Goal: Use online tool/utility: Utilize a website feature to perform a specific function

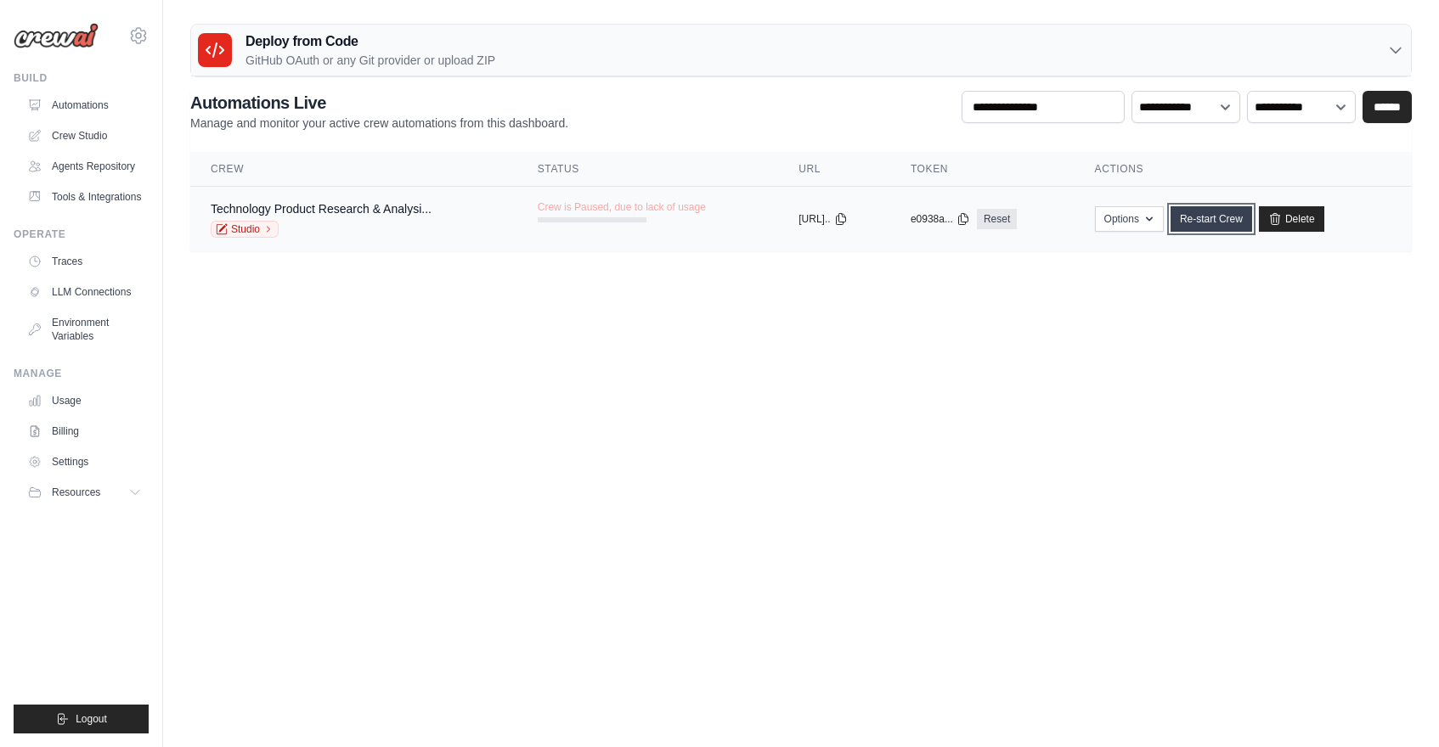
click at [1214, 219] on link "Re-start Crew" at bounding box center [1211, 218] width 82 height 25
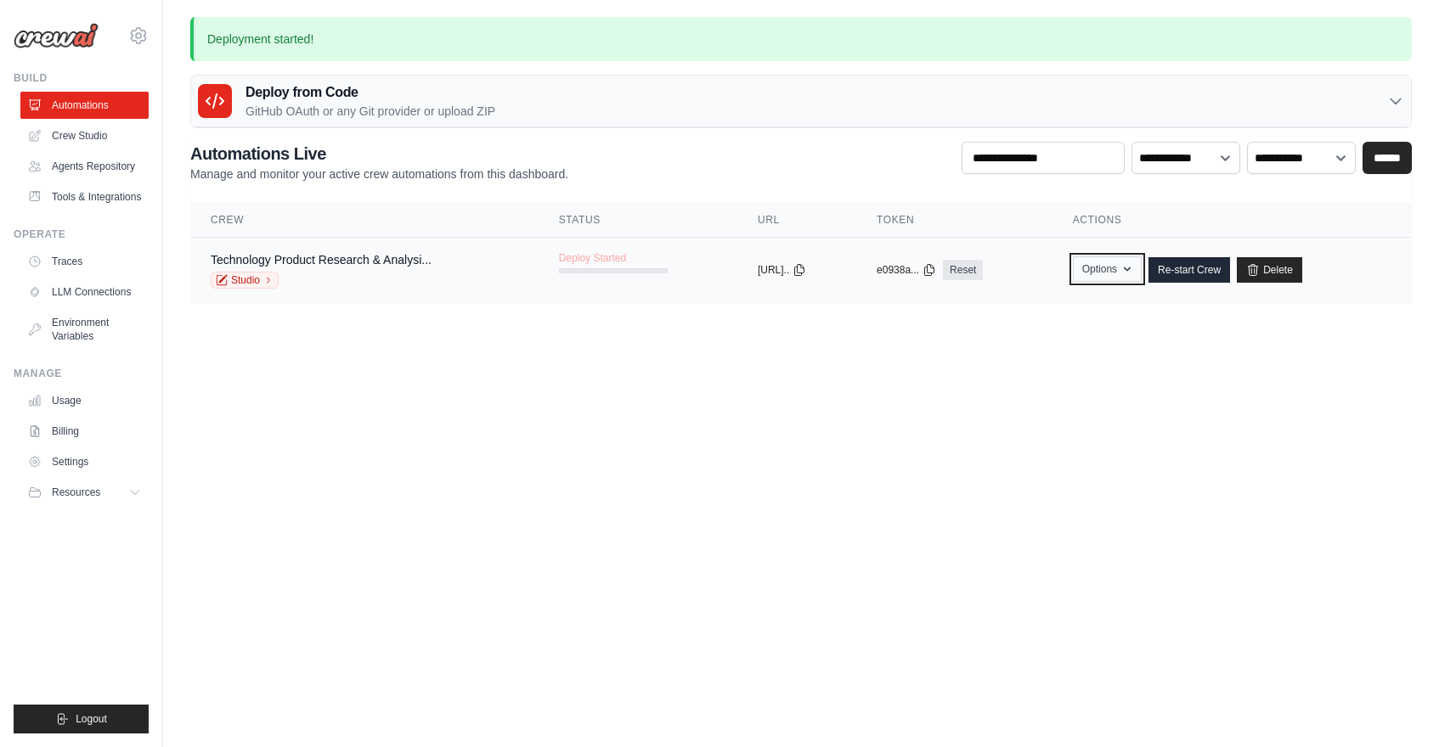
click at [1124, 269] on button "Options" at bounding box center [1107, 268] width 69 height 25
click at [1239, 348] on body "lbhavitha95@gmail.com Settings Build Automations" at bounding box center [719, 373] width 1439 height 747
click at [1230, 274] on link "Re-start Crew" at bounding box center [1189, 269] width 82 height 25
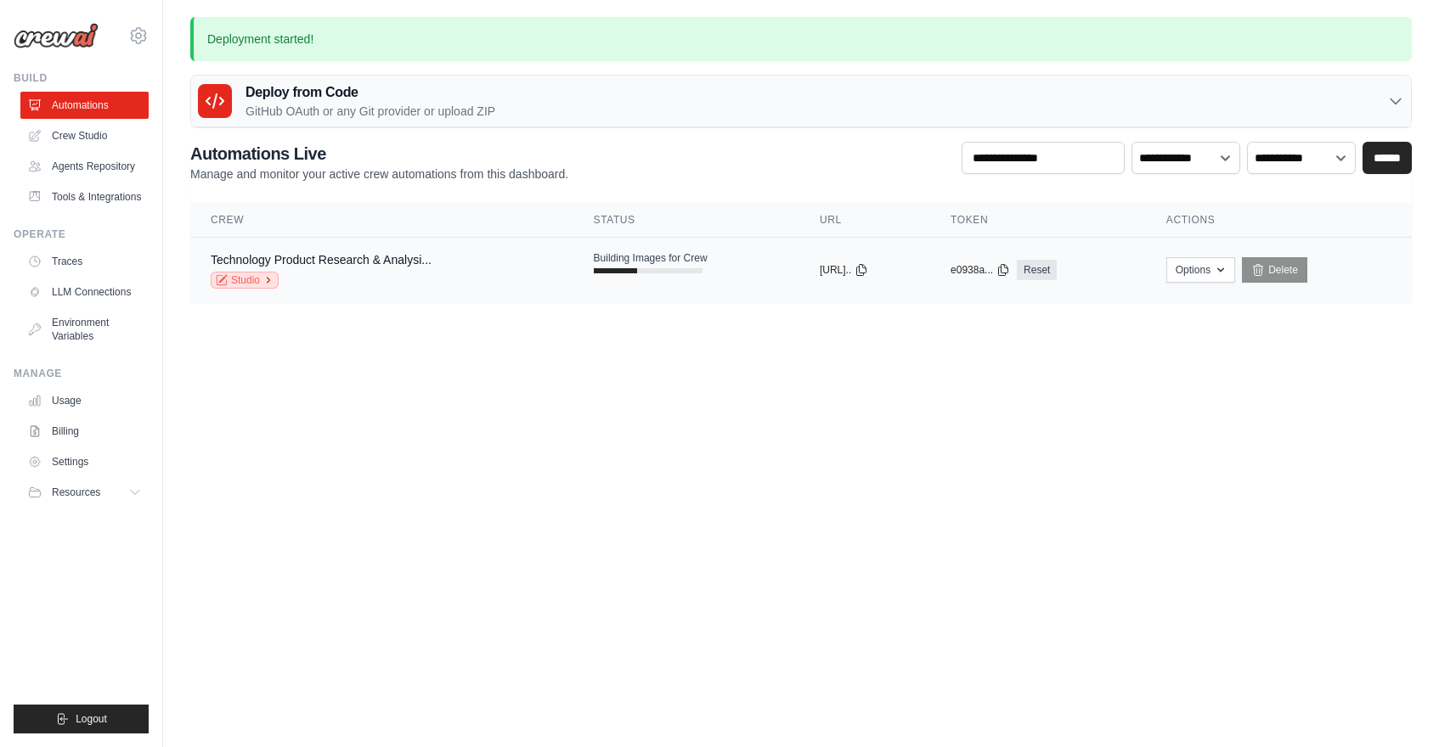
click at [263, 283] on icon at bounding box center [268, 280] width 10 height 10
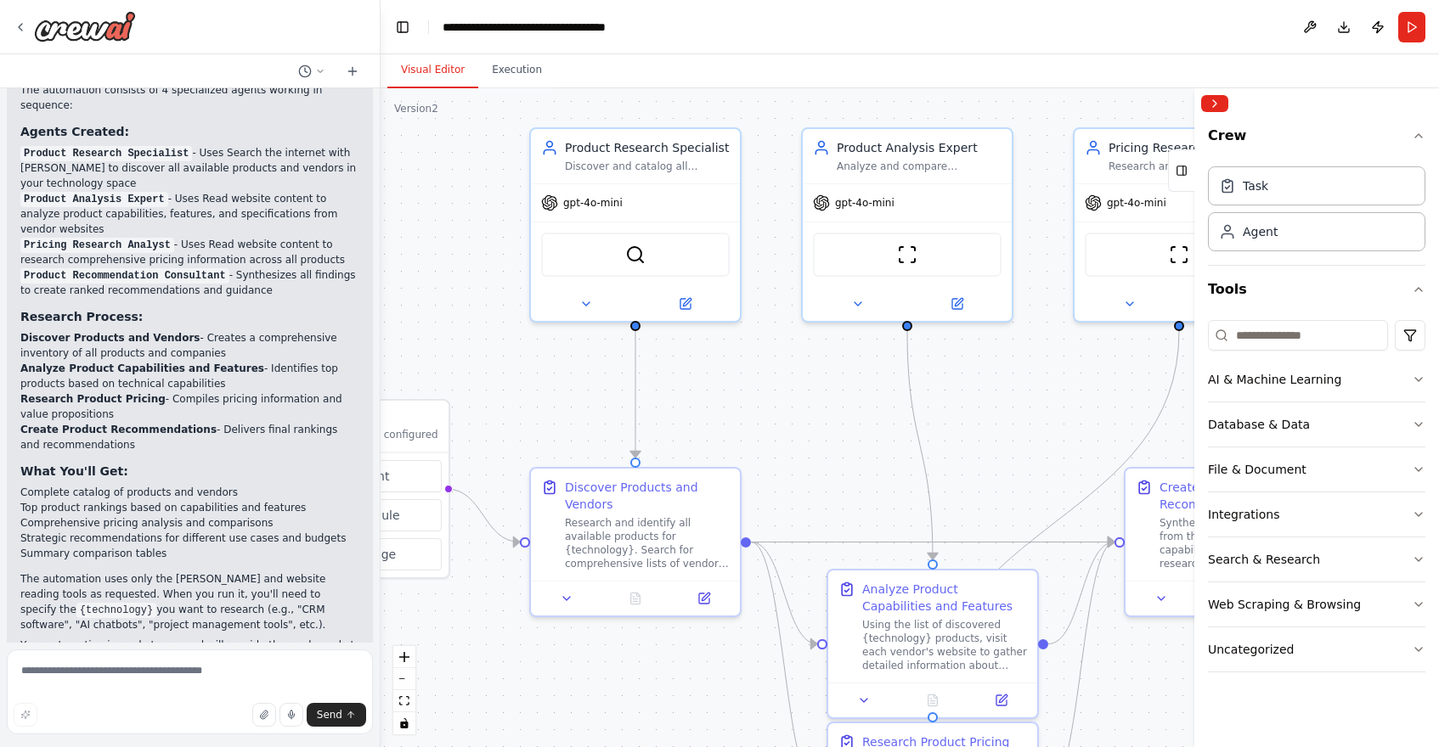
scroll to position [1202, 0]
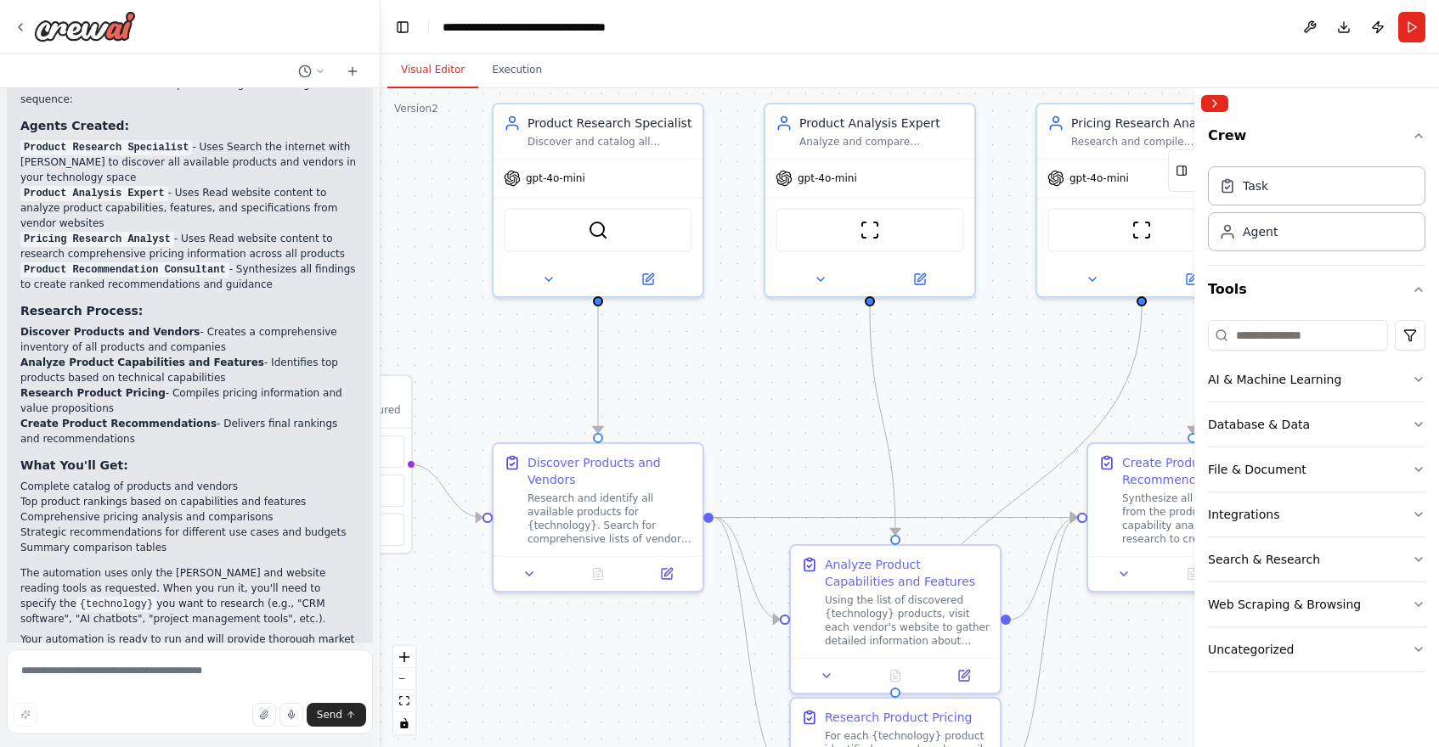
drag, startPoint x: 607, startPoint y: 340, endPoint x: 379, endPoint y: 269, distance: 239.1
click at [379, 269] on div "I want to research all of the product available for a specific technology. This…" at bounding box center [719, 373] width 1439 height 747
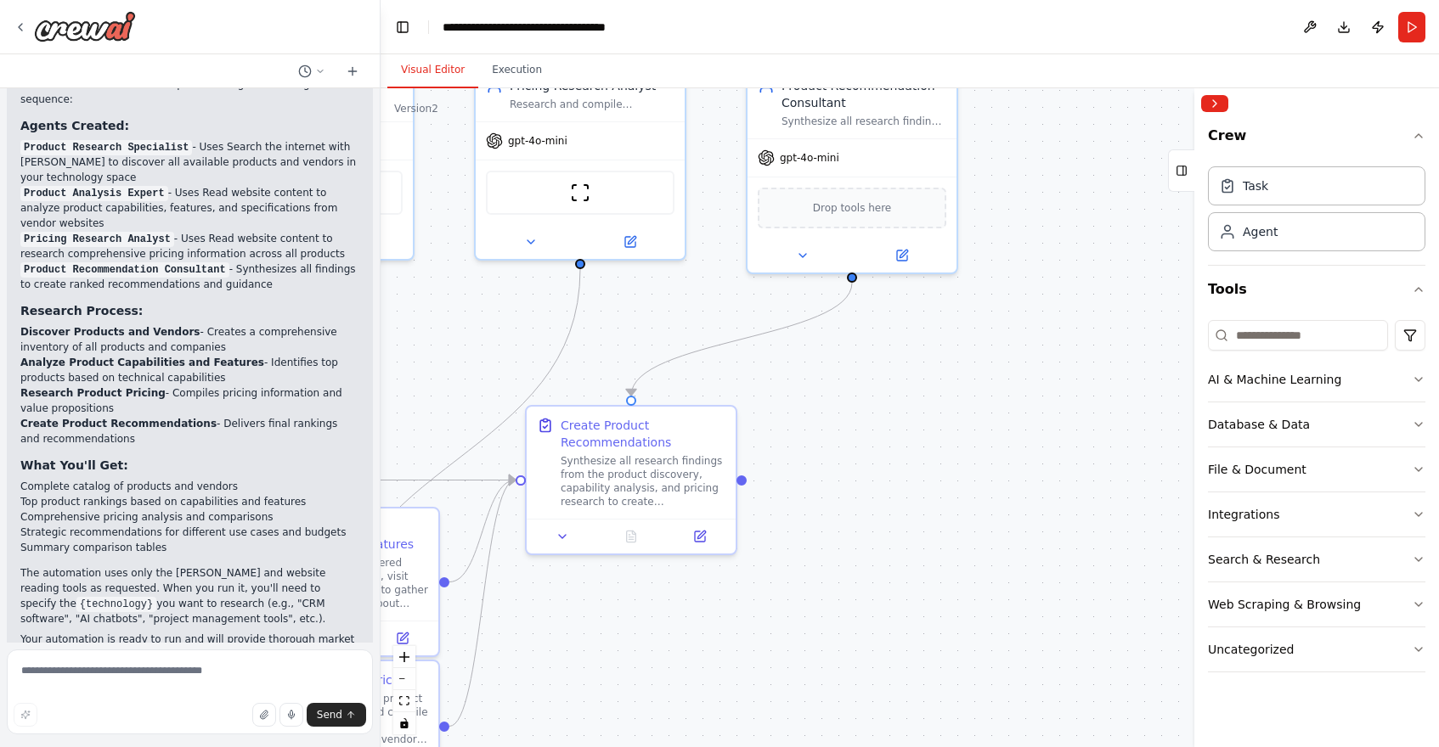
drag, startPoint x: 799, startPoint y: 398, endPoint x: 238, endPoint y: 362, distance: 562.5
click at [238, 361] on div "I want to research all of the product available for a specific technology. This…" at bounding box center [719, 373] width 1439 height 747
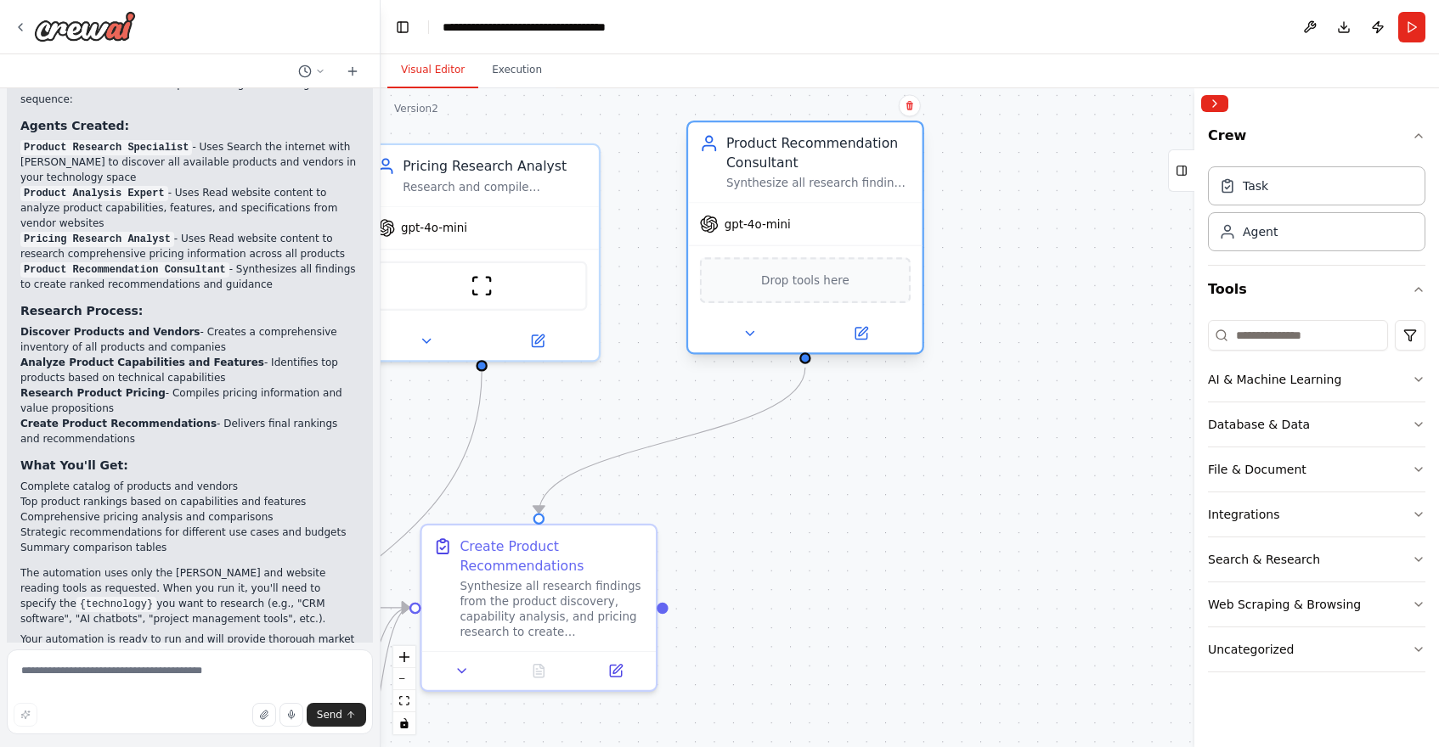
drag, startPoint x: 752, startPoint y: 329, endPoint x: 766, endPoint y: 312, distance: 21.8
click at [766, 312] on div "Drop tools here" at bounding box center [805, 280] width 234 height 70
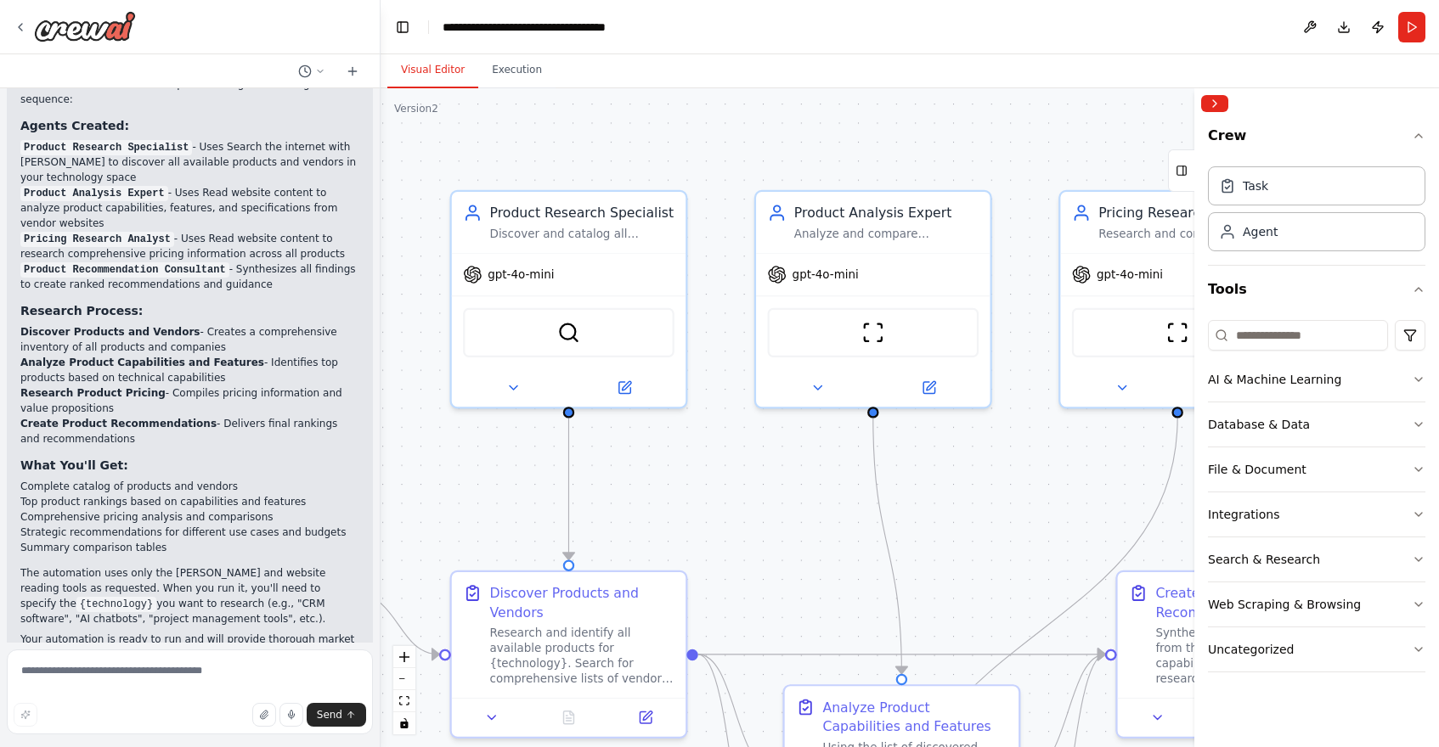
drag, startPoint x: 749, startPoint y: 493, endPoint x: 1444, endPoint y: 541, distance: 697.1
click at [1438, 541] on html "I want to research all of the product available for a specific technology. This…" at bounding box center [719, 373] width 1439 height 747
click at [566, 338] on img at bounding box center [568, 329] width 23 height 23
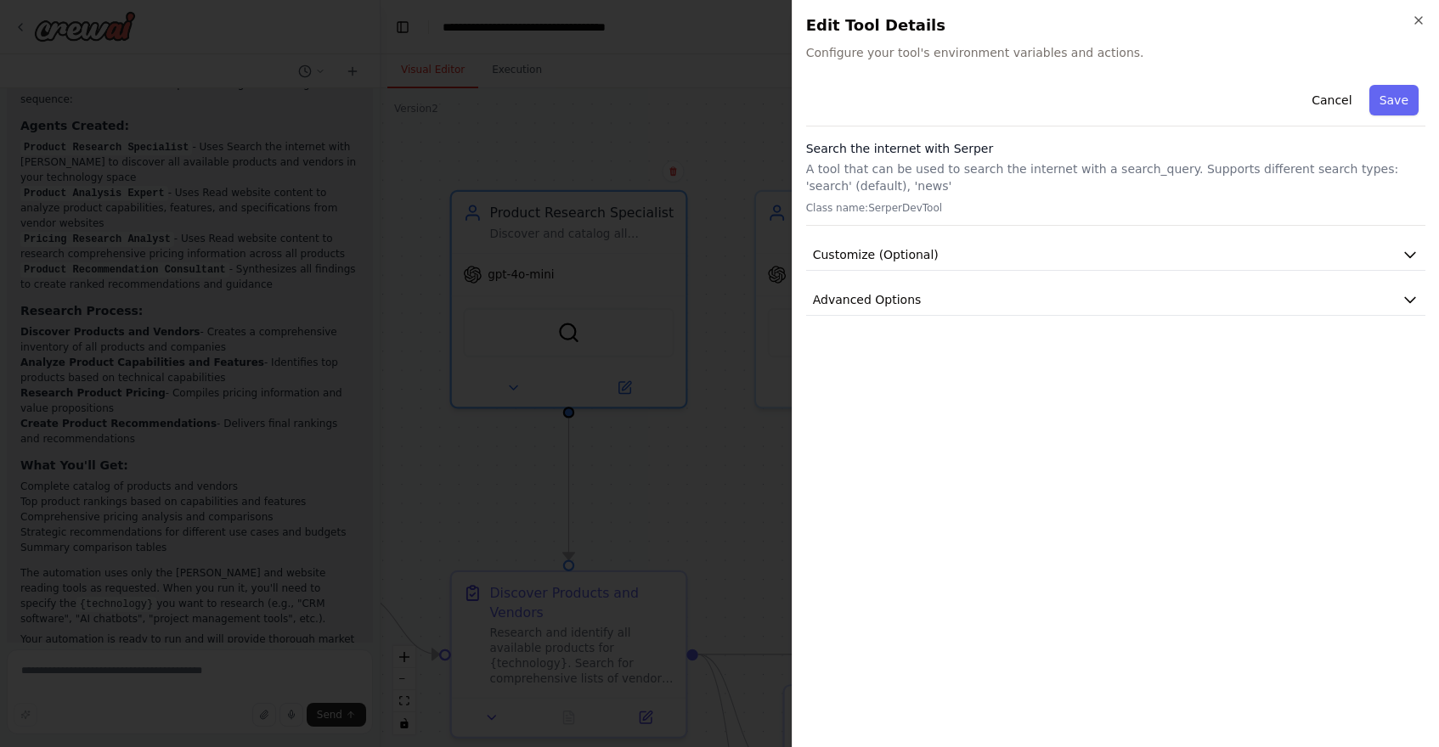
click at [1420, 29] on h2 "Edit Tool Details" at bounding box center [1115, 26] width 619 height 24
click at [1417, 18] on icon "button" at bounding box center [1418, 21] width 14 height 14
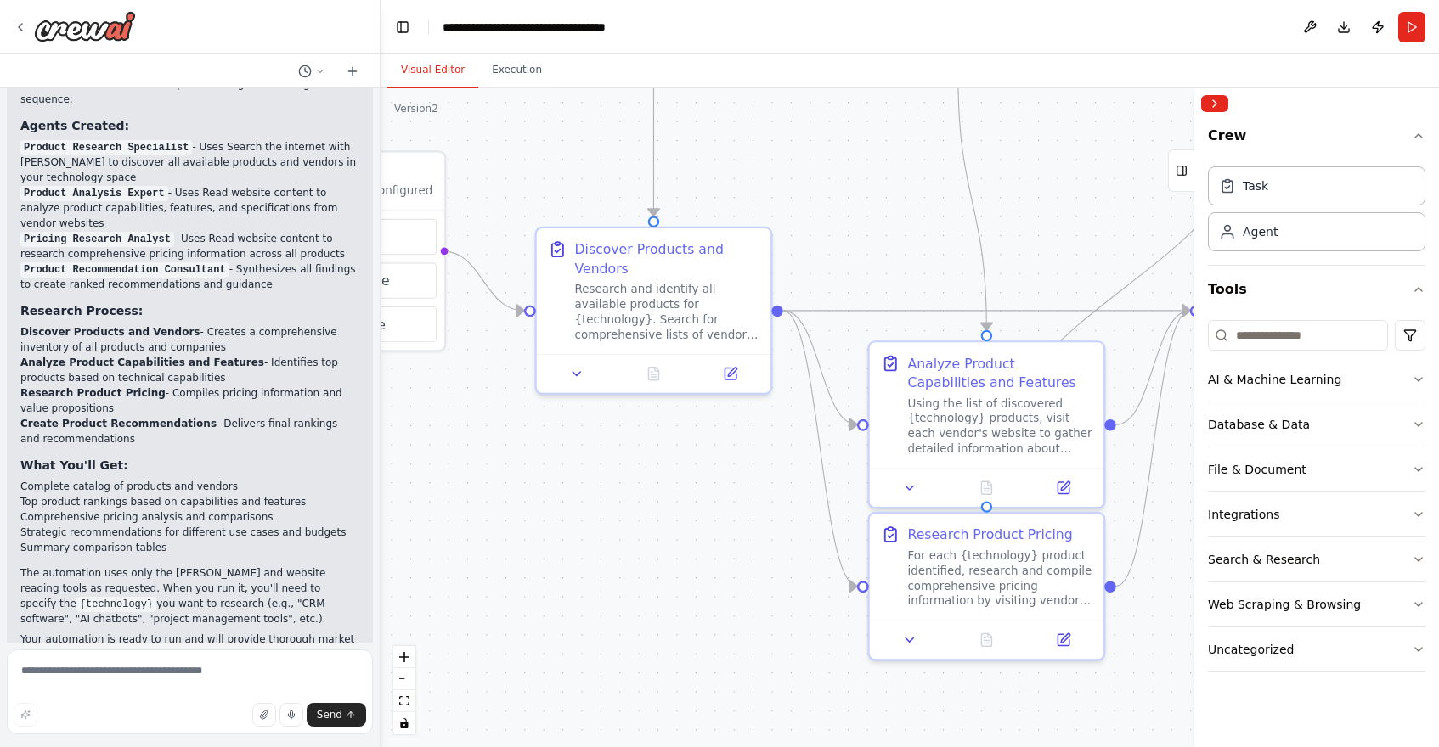
drag, startPoint x: 1040, startPoint y: 510, endPoint x: 1123, endPoint y: 166, distance: 354.5
click at [1124, 166] on div ".deletable-edge-delete-btn { width: 20px; height: 20px; border: 0px solid #ffff…" at bounding box center [909, 417] width 1058 height 659
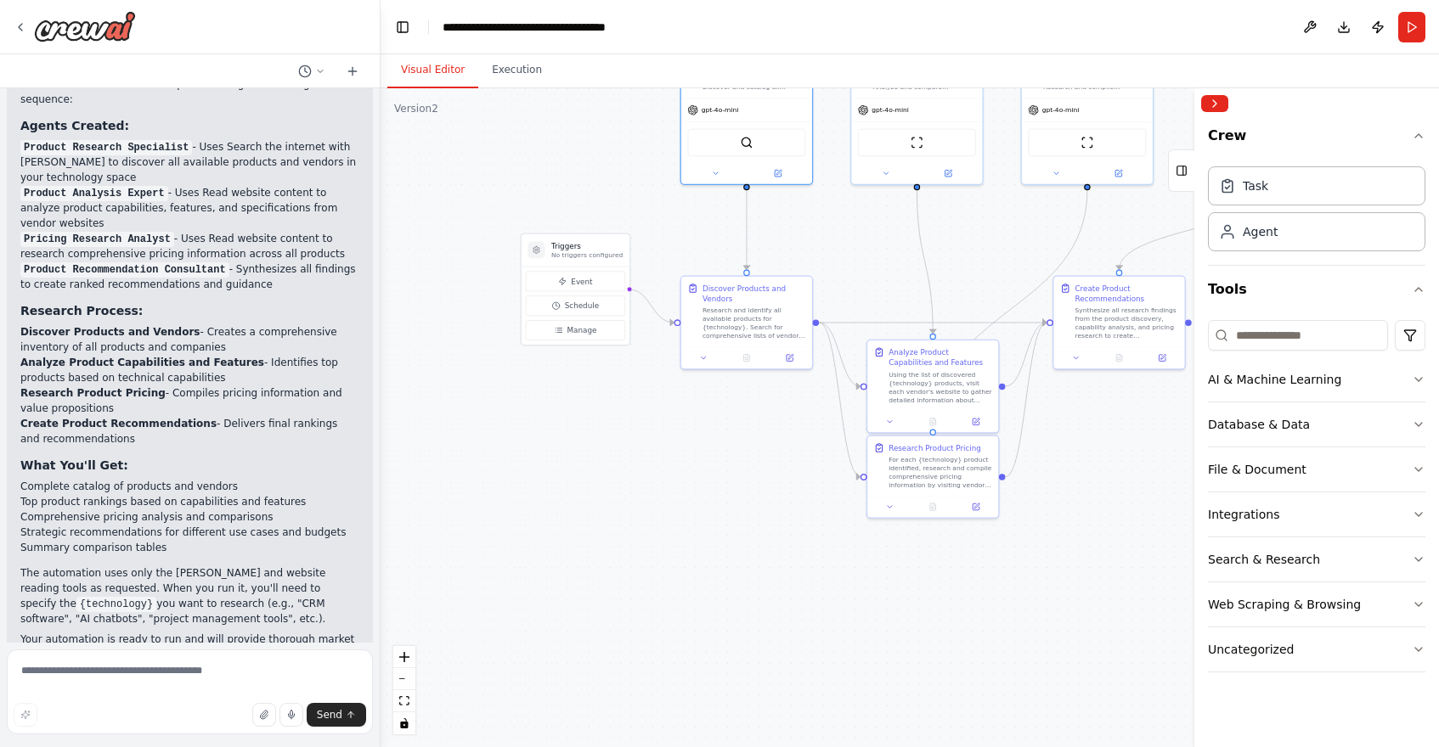
drag, startPoint x: 733, startPoint y: 560, endPoint x: 750, endPoint y: 511, distance: 51.3
click at [750, 511] on div ".deletable-edge-delete-btn { width: 20px; height: 20px; border: 0px solid #ffff…" at bounding box center [909, 417] width 1058 height 659
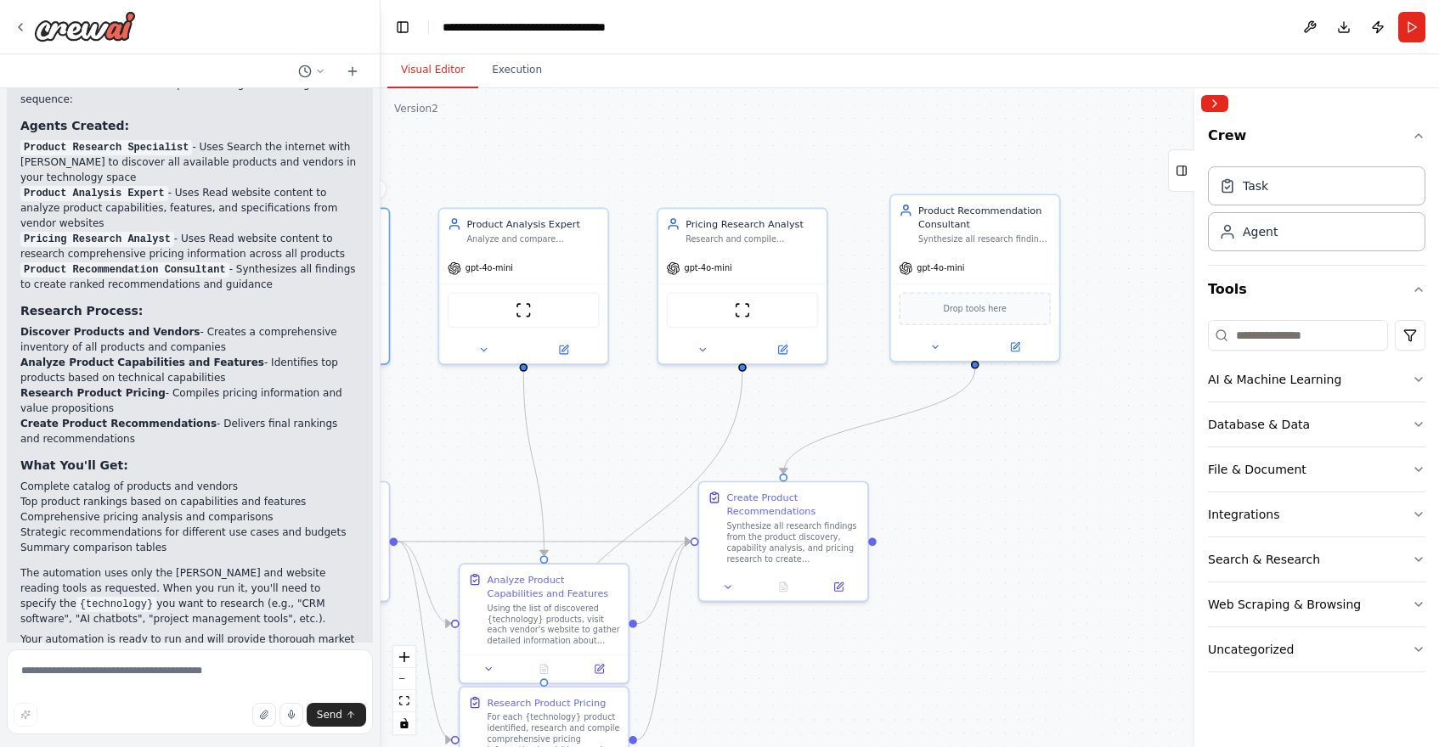
drag, startPoint x: 772, startPoint y: 456, endPoint x: 335, endPoint y: 730, distance: 516.2
click at [335, 730] on div "I want to research all of the product available for a specific technology. This…" at bounding box center [719, 373] width 1439 height 747
click at [1361, 516] on button "Integrations" at bounding box center [1316, 515] width 217 height 44
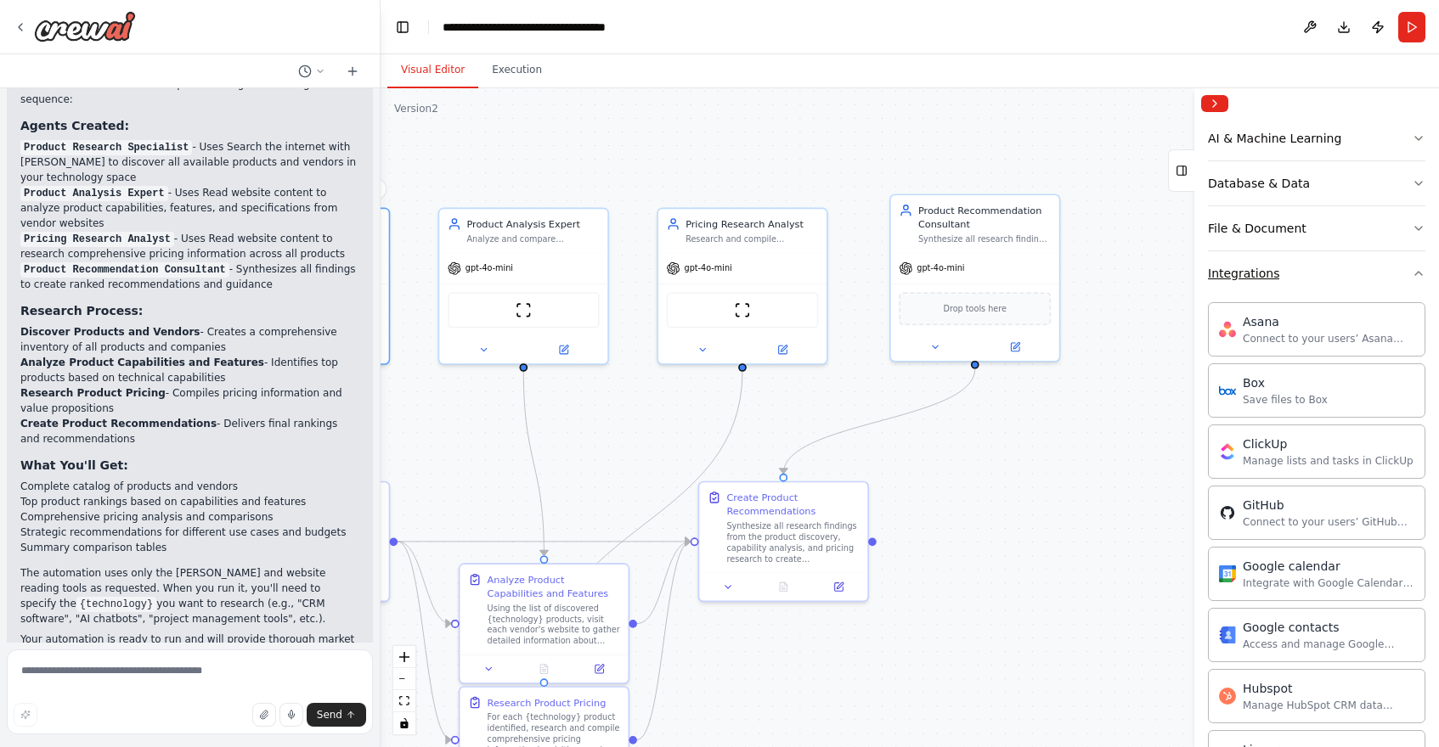
scroll to position [0, 0]
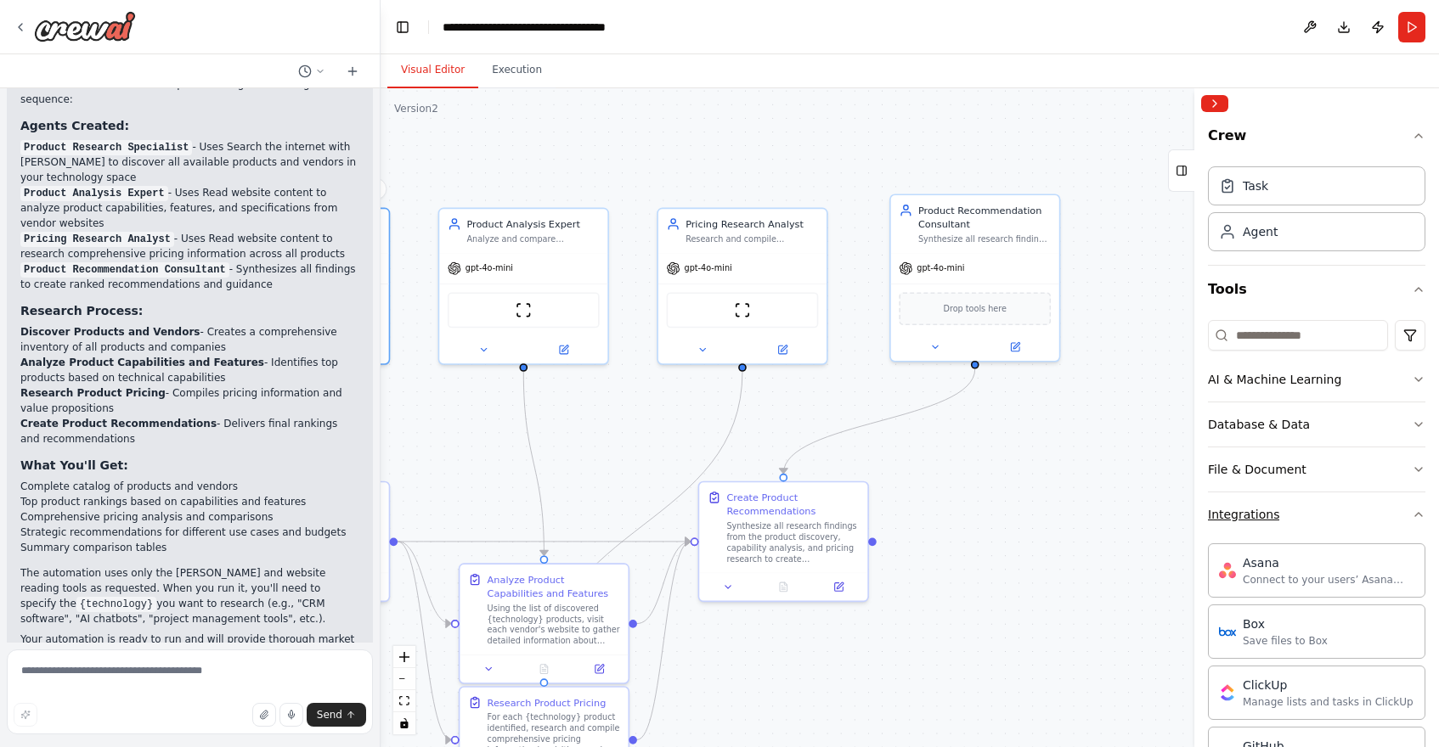
click at [1418, 523] on button "Integrations" at bounding box center [1316, 515] width 217 height 44
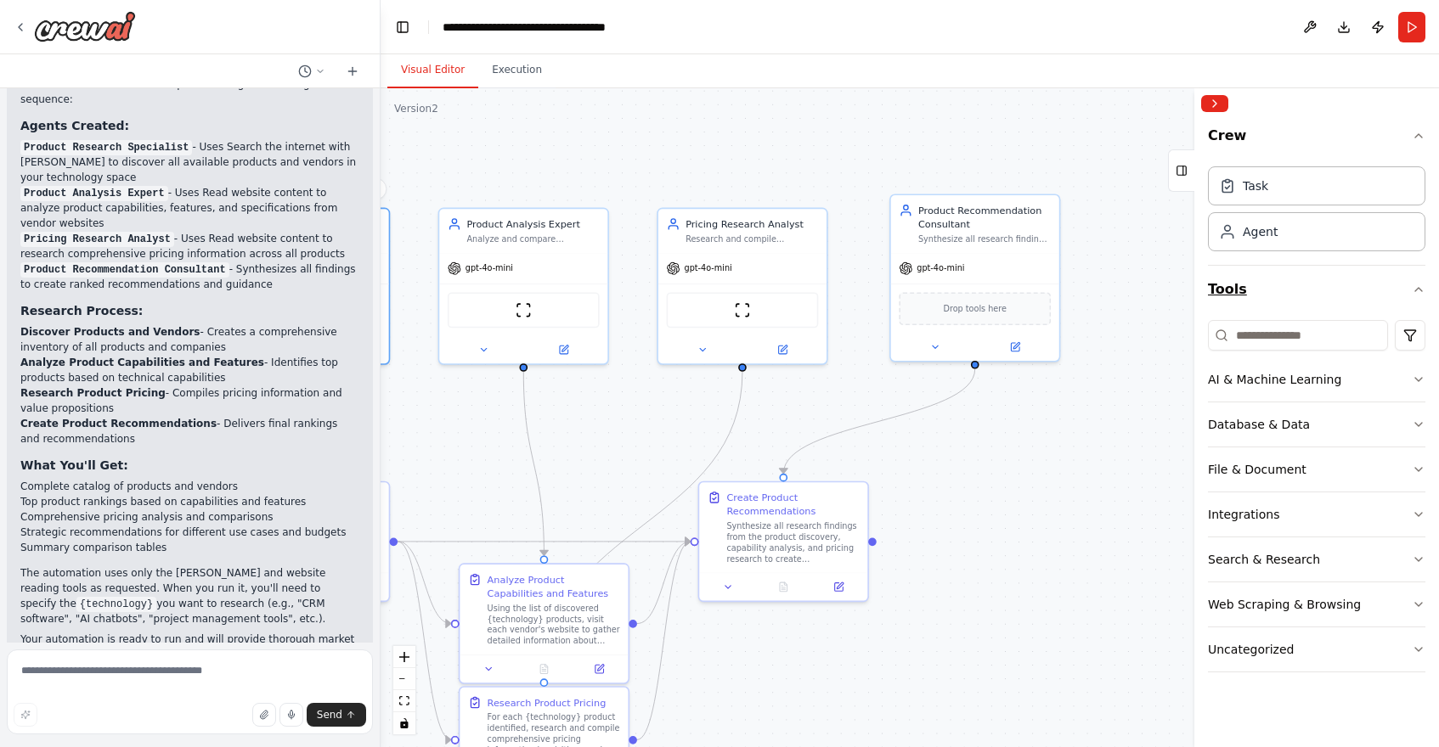
click at [1419, 294] on icon "button" at bounding box center [1418, 290] width 14 height 14
click at [1419, 290] on icon "button" at bounding box center [1418, 289] width 7 height 3
click at [1421, 383] on icon "button" at bounding box center [1418, 380] width 14 height 14
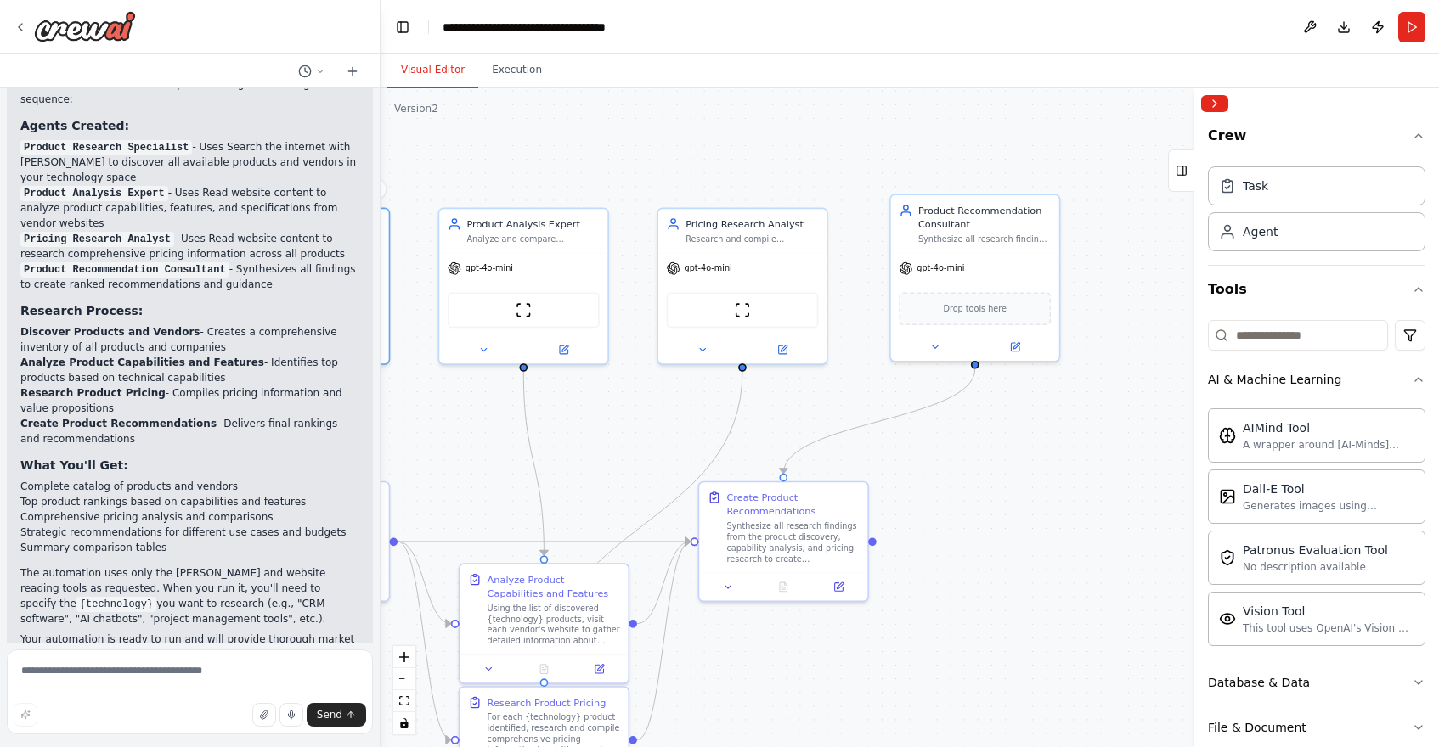
click at [1421, 382] on icon "button" at bounding box center [1418, 380] width 14 height 14
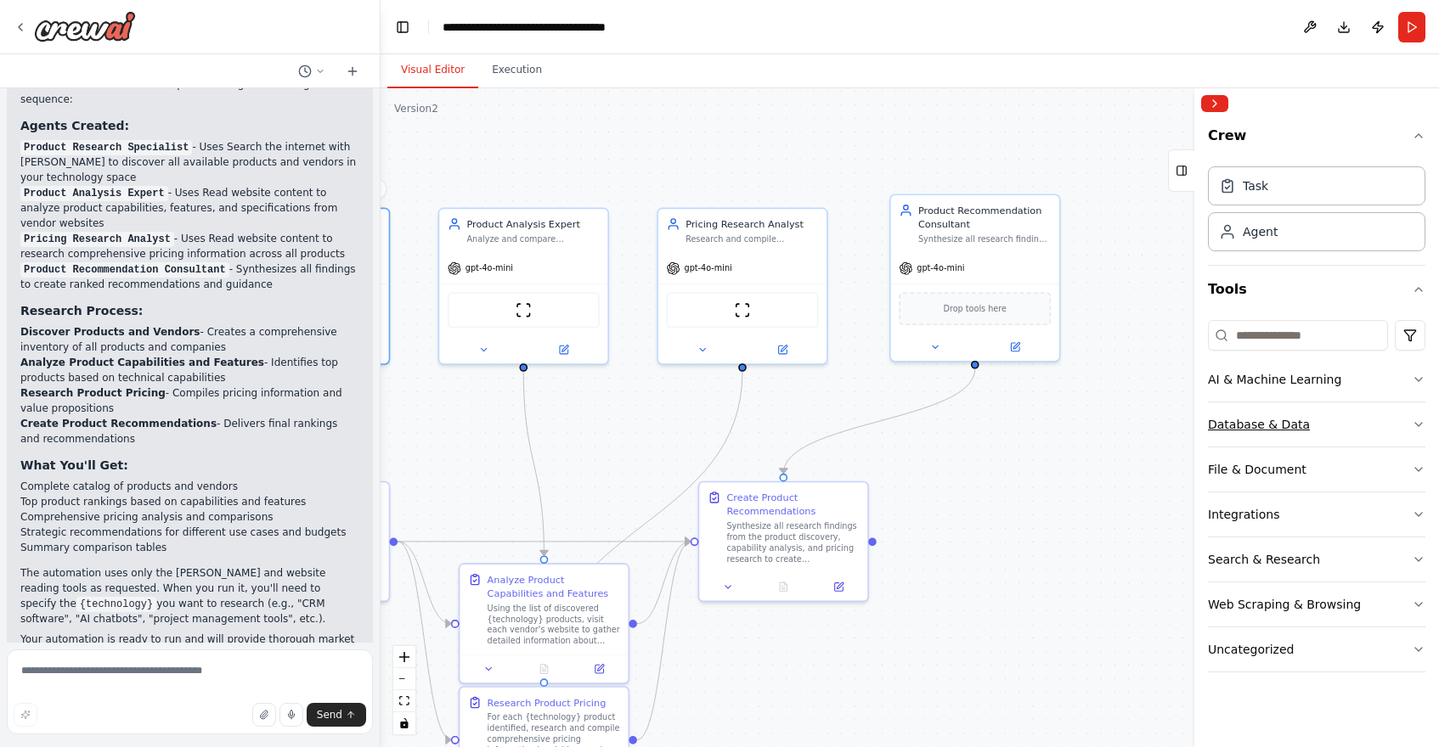
click at [1417, 416] on button "Database & Data" at bounding box center [1316, 425] width 217 height 44
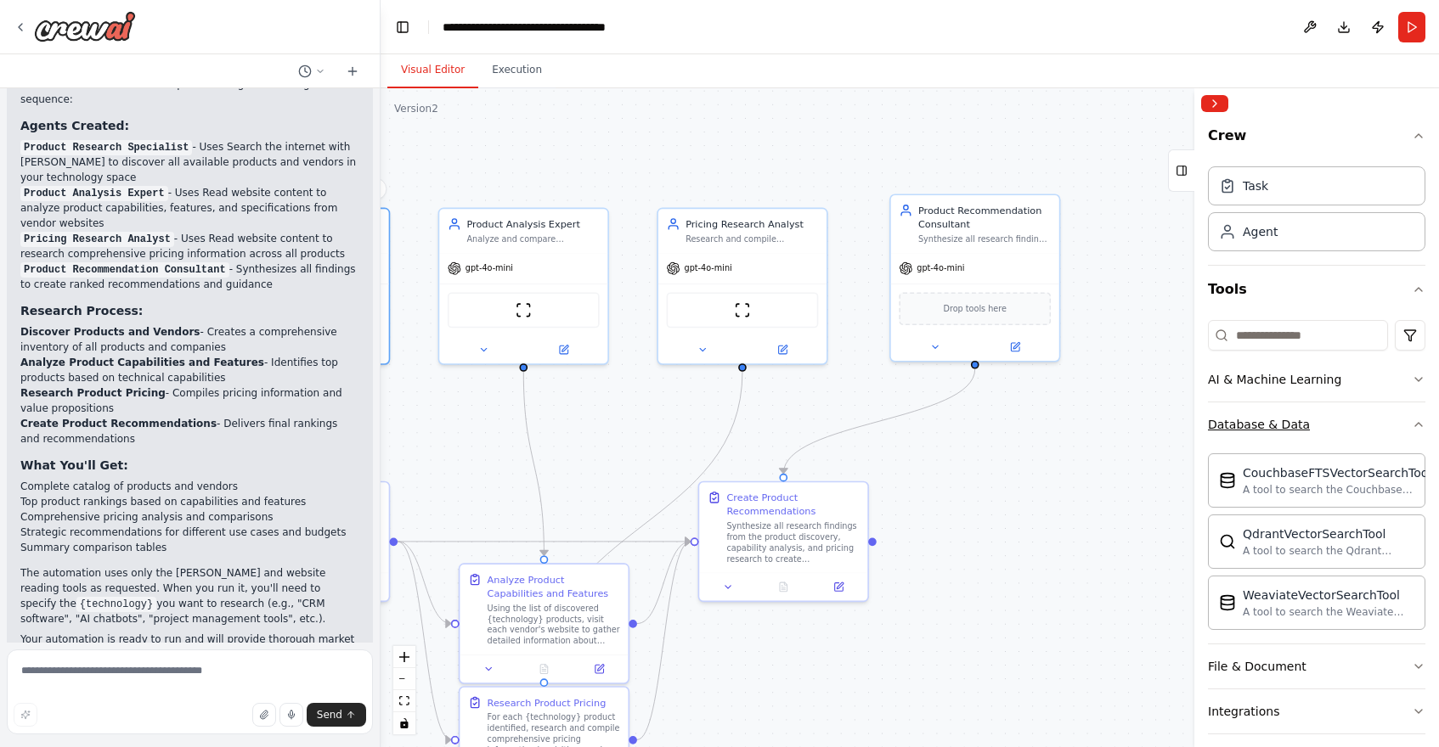
click at [1417, 416] on button "Database & Data" at bounding box center [1316, 425] width 217 height 44
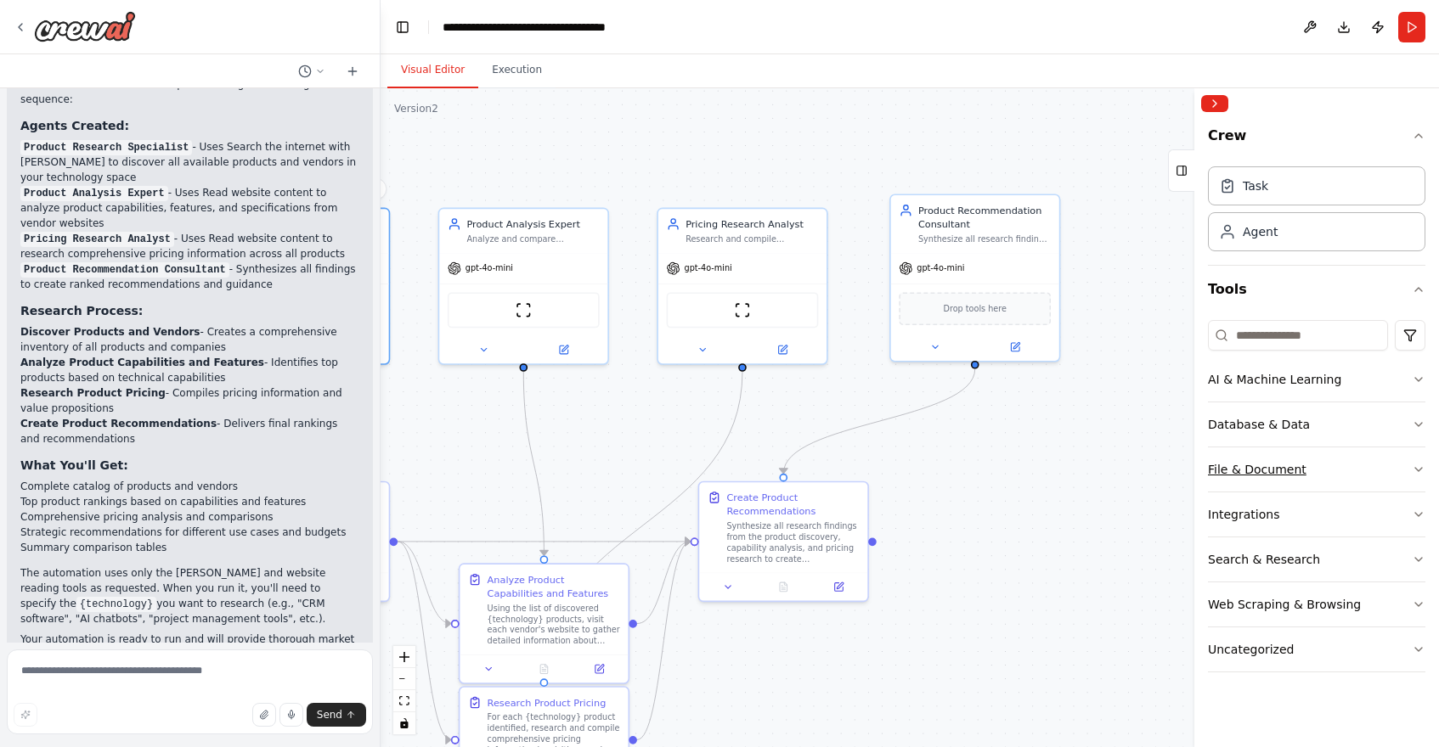
click at [1408, 460] on button "File & Document" at bounding box center [1316, 470] width 217 height 44
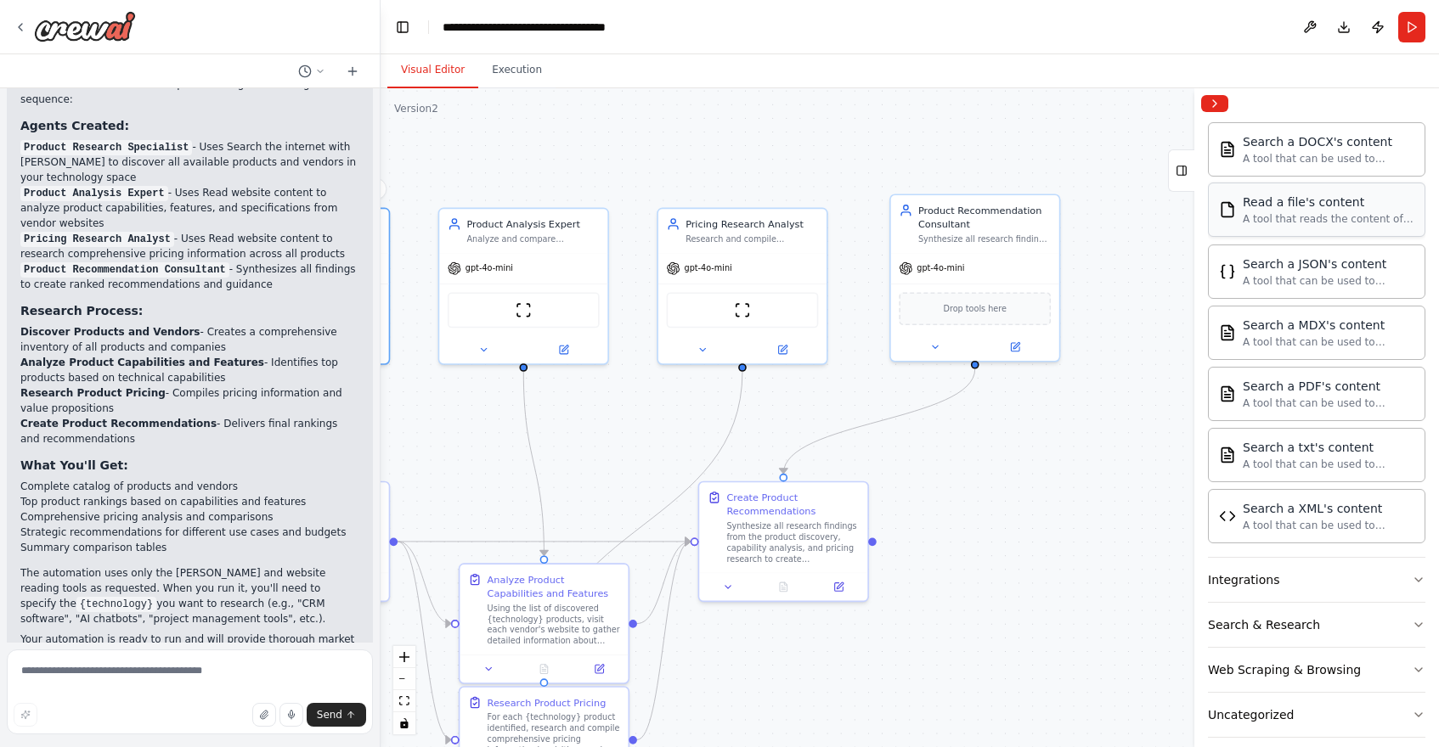
scroll to position [455, 0]
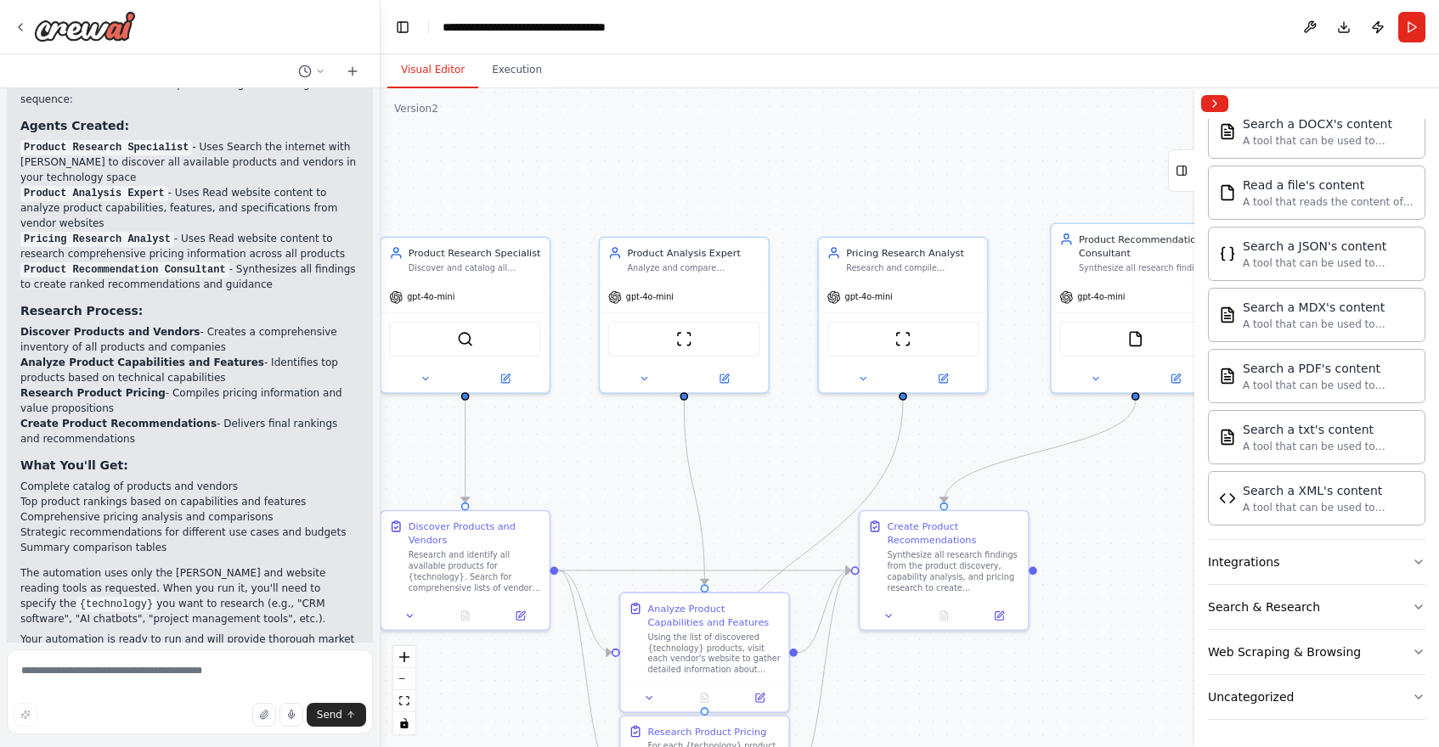
drag, startPoint x: 991, startPoint y: 560, endPoint x: 1152, endPoint y: 584, distance: 162.3
click at [1152, 587] on div ".deletable-edge-delete-btn { width: 20px; height: 20px; border: 0px solid #ffff…" at bounding box center [909, 417] width 1058 height 659
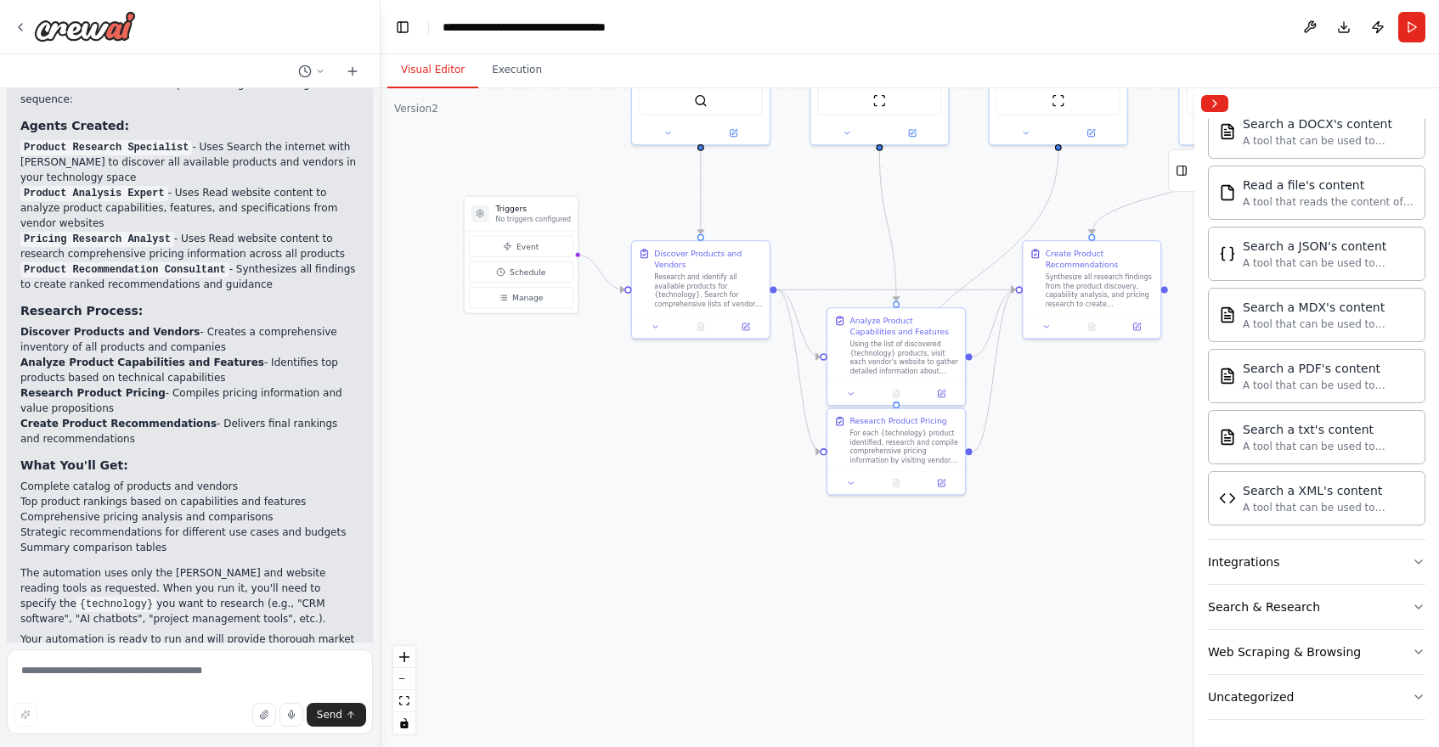
drag, startPoint x: 968, startPoint y: 682, endPoint x: 1142, endPoint y: 410, distance: 322.7
click at [1142, 410] on div ".deletable-edge-delete-btn { width: 20px; height: 20px; border: 0px solid #ffff…" at bounding box center [909, 417] width 1058 height 659
click at [520, 246] on span "Event" at bounding box center [527, 246] width 22 height 11
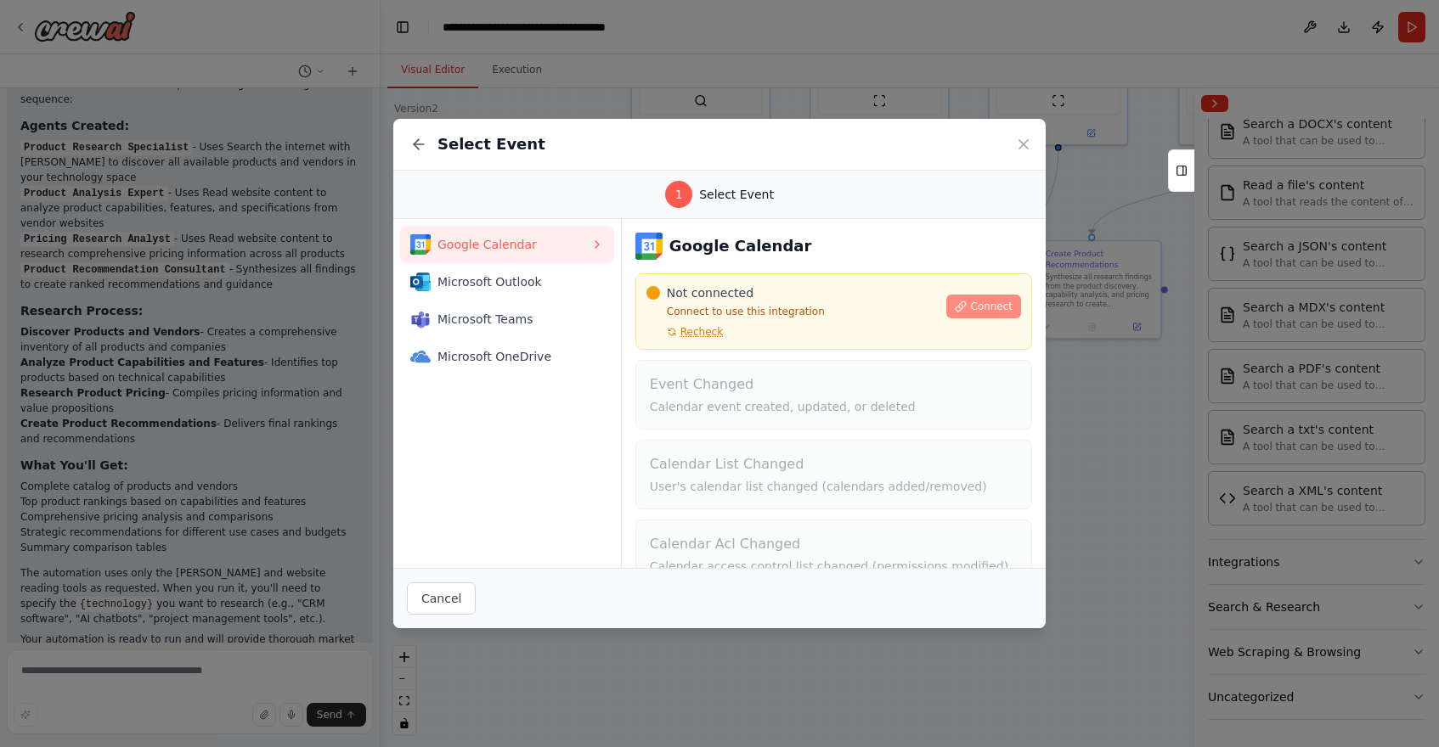
click at [973, 307] on span "Connect" at bounding box center [991, 307] width 42 height 14
click at [517, 297] on button "Microsoft Outlook" at bounding box center [507, 281] width 214 height 37
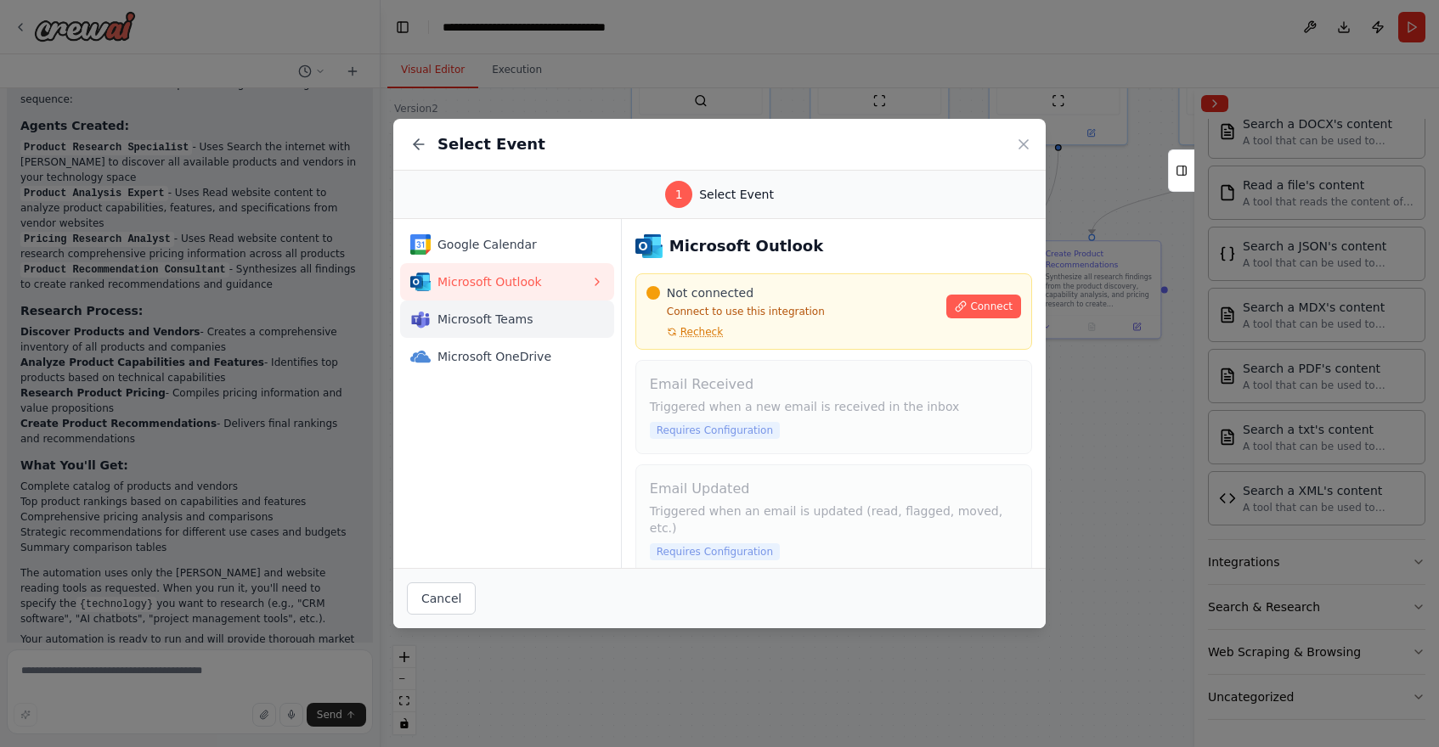
click at [517, 317] on span "Microsoft Teams" at bounding box center [513, 319] width 153 height 17
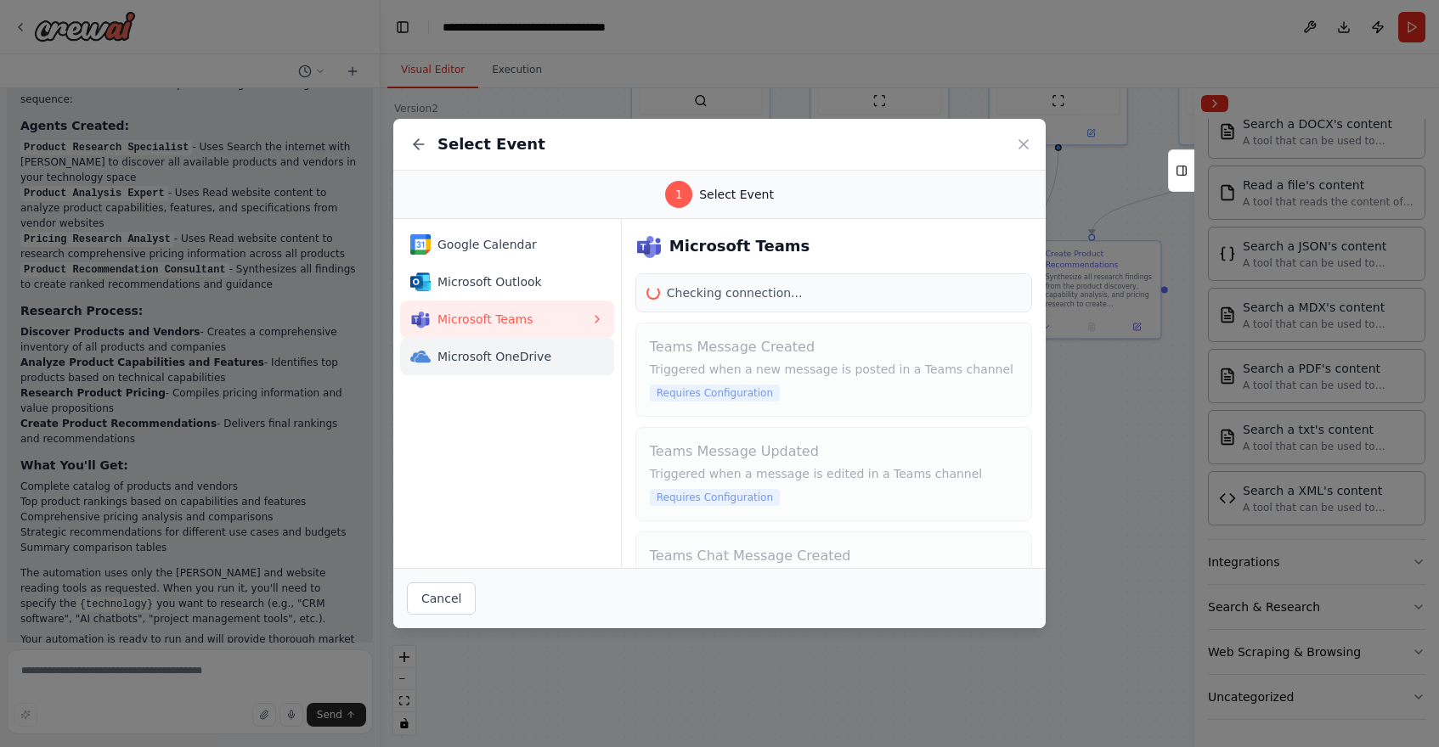
click at [517, 361] on span "Microsoft OneDrive" at bounding box center [513, 356] width 153 height 17
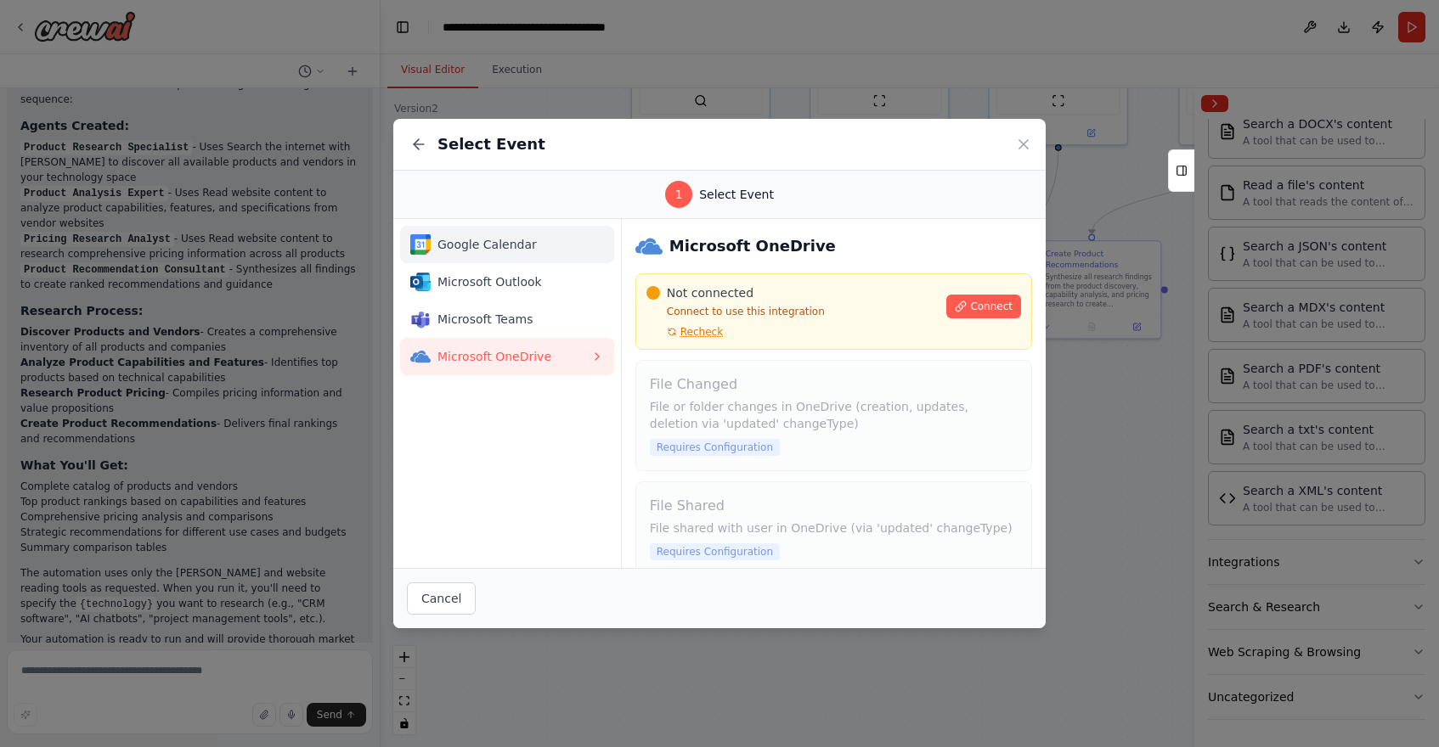
click at [495, 234] on div "Google Calendar" at bounding box center [500, 244] width 180 height 20
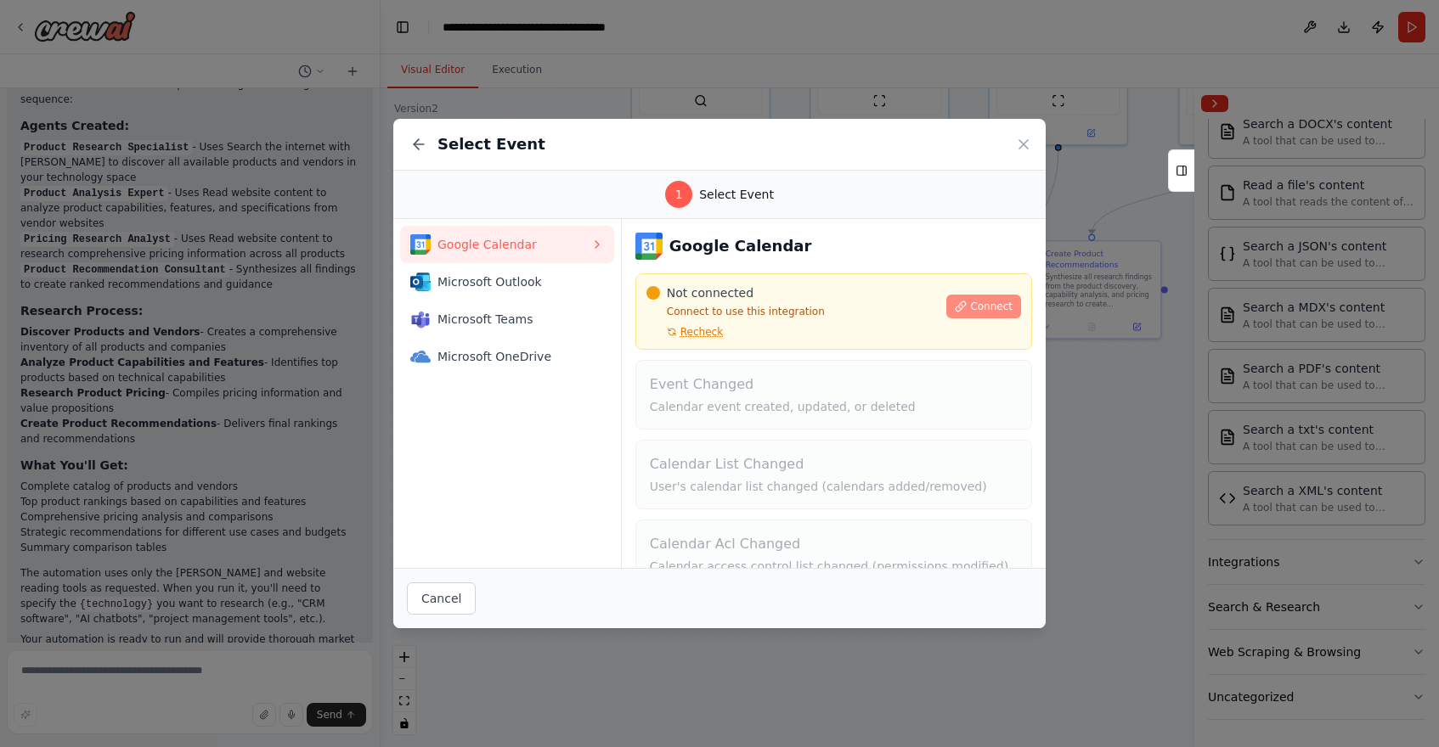
click at [972, 302] on span "Connect" at bounding box center [991, 307] width 42 height 14
click at [1027, 142] on icon at bounding box center [1023, 144] width 17 height 17
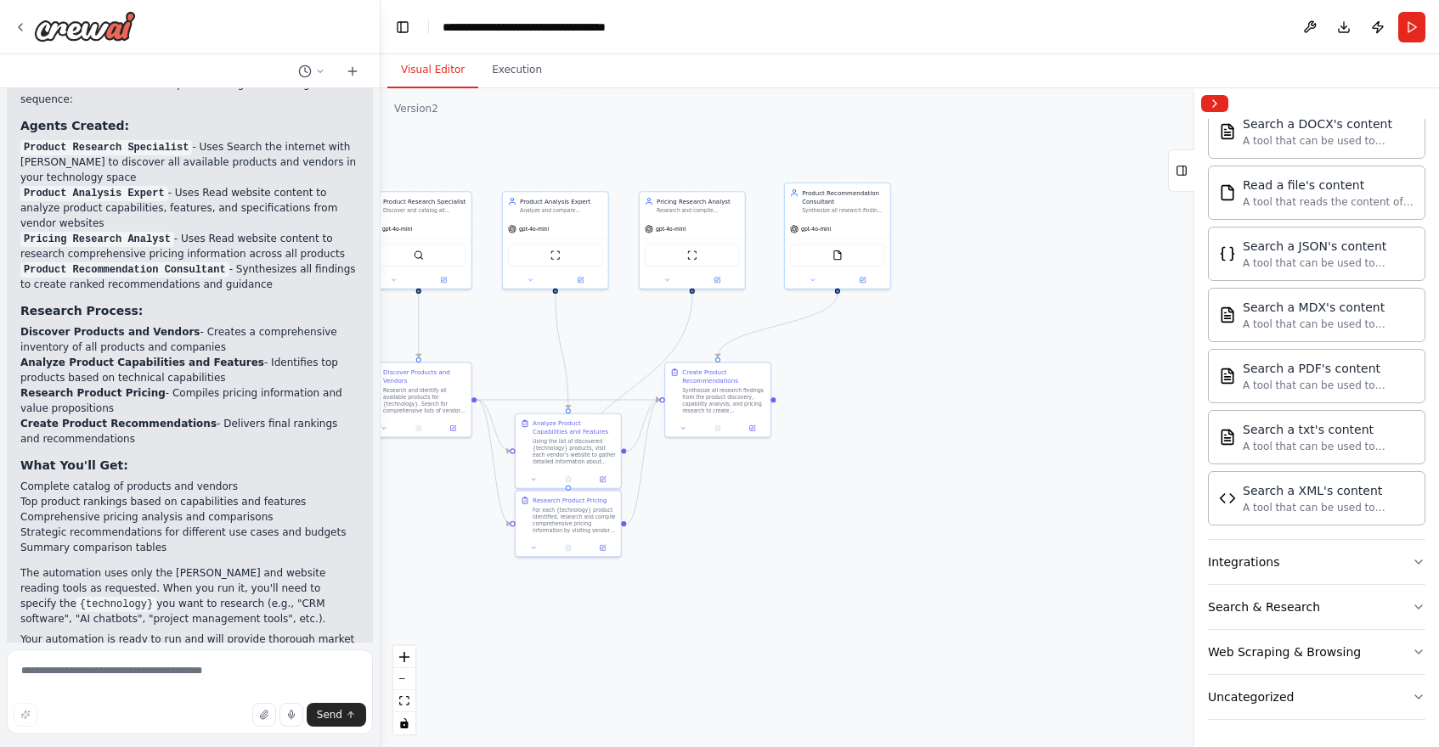
drag, startPoint x: 1087, startPoint y: 448, endPoint x: 714, endPoint y: 521, distance: 379.9
click at [714, 521] on div ".deletable-edge-delete-btn { width: 20px; height: 20px; border: 0px solid #ffff…" at bounding box center [909, 417] width 1058 height 659
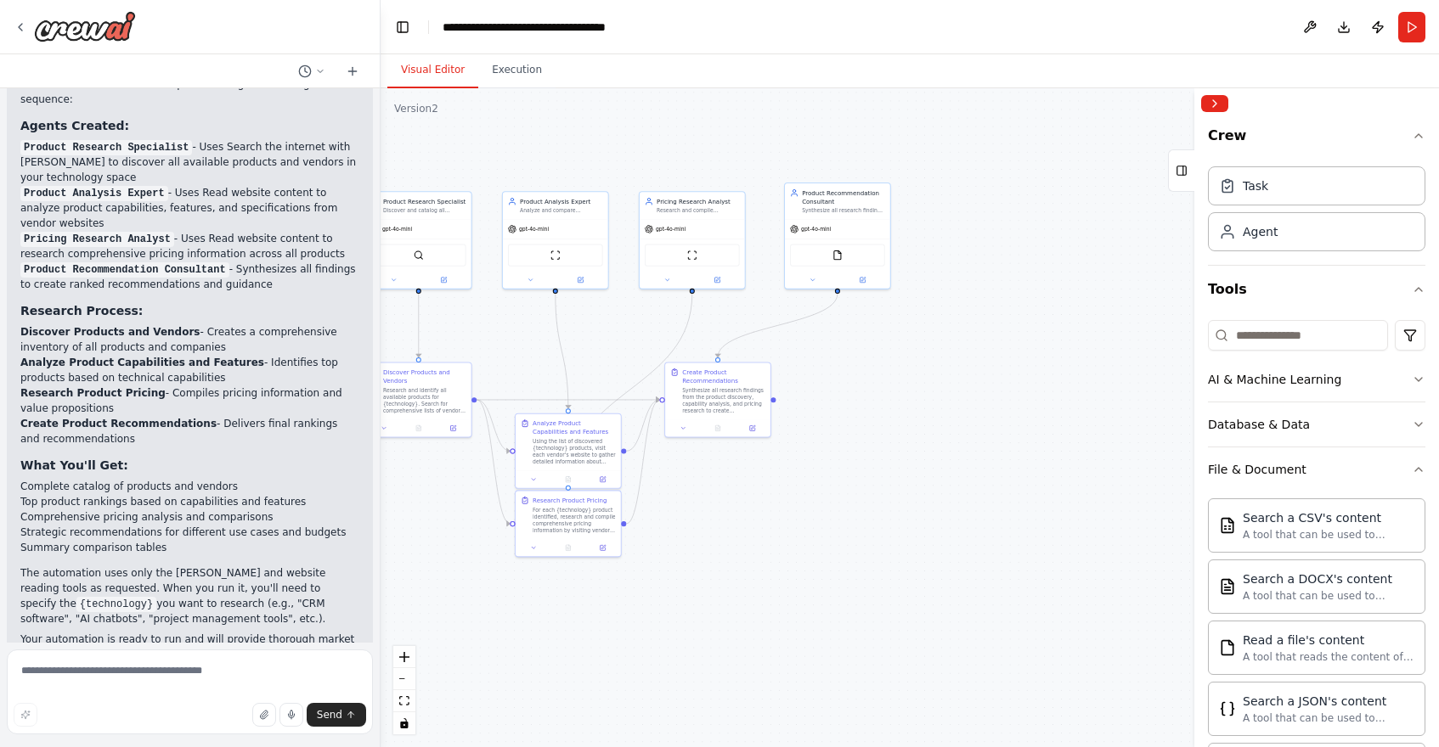
click at [610, 658] on div ".deletable-edge-delete-btn { width: 20px; height: 20px; border: 0px solid #ffff…" at bounding box center [909, 417] width 1058 height 659
